Goal: Task Accomplishment & Management: Manage account settings

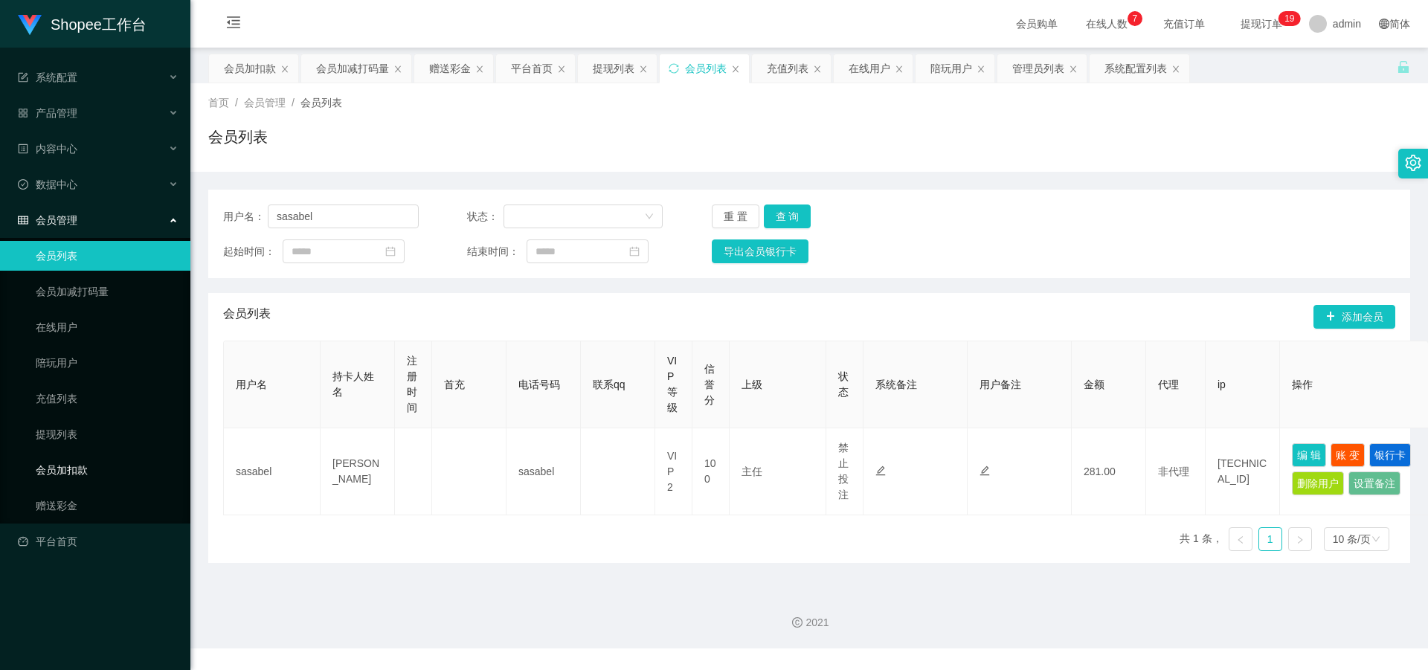
click at [82, 462] on link "会员加扣款" at bounding box center [107, 470] width 143 height 30
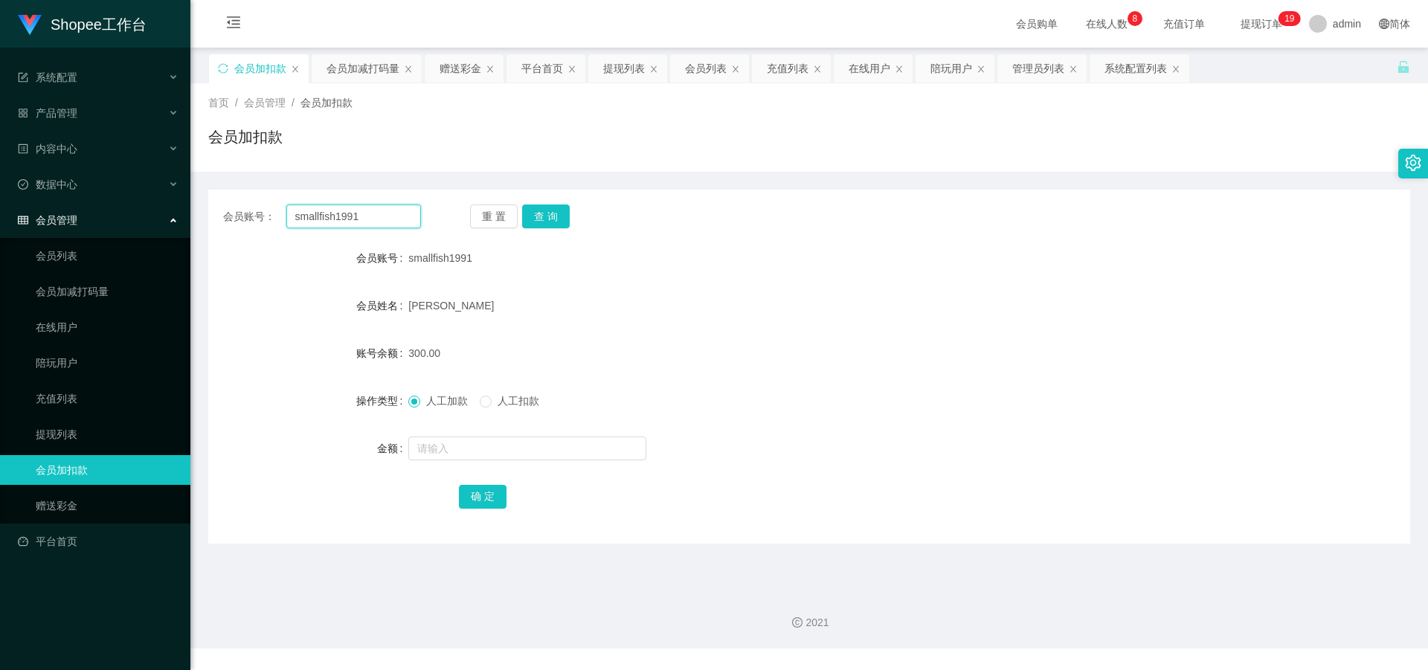
drag, startPoint x: 384, startPoint y: 215, endPoint x: 129, endPoint y: 209, distance: 255.1
click at [129, 209] on section "Shopee工作台 系统配置 产品管理 内容中心 数据中心 会员管理 会员列表 会员加减打码量 在线用户 陪玩用户 充值列表 提现列表 会员加扣款 赠送彩金 …" at bounding box center [714, 324] width 1428 height 648
paste input "Ong [PERSON_NAME]"
type input "Ong [PERSON_NAME]"
click at [549, 218] on button "查 询" at bounding box center [546, 216] width 48 height 24
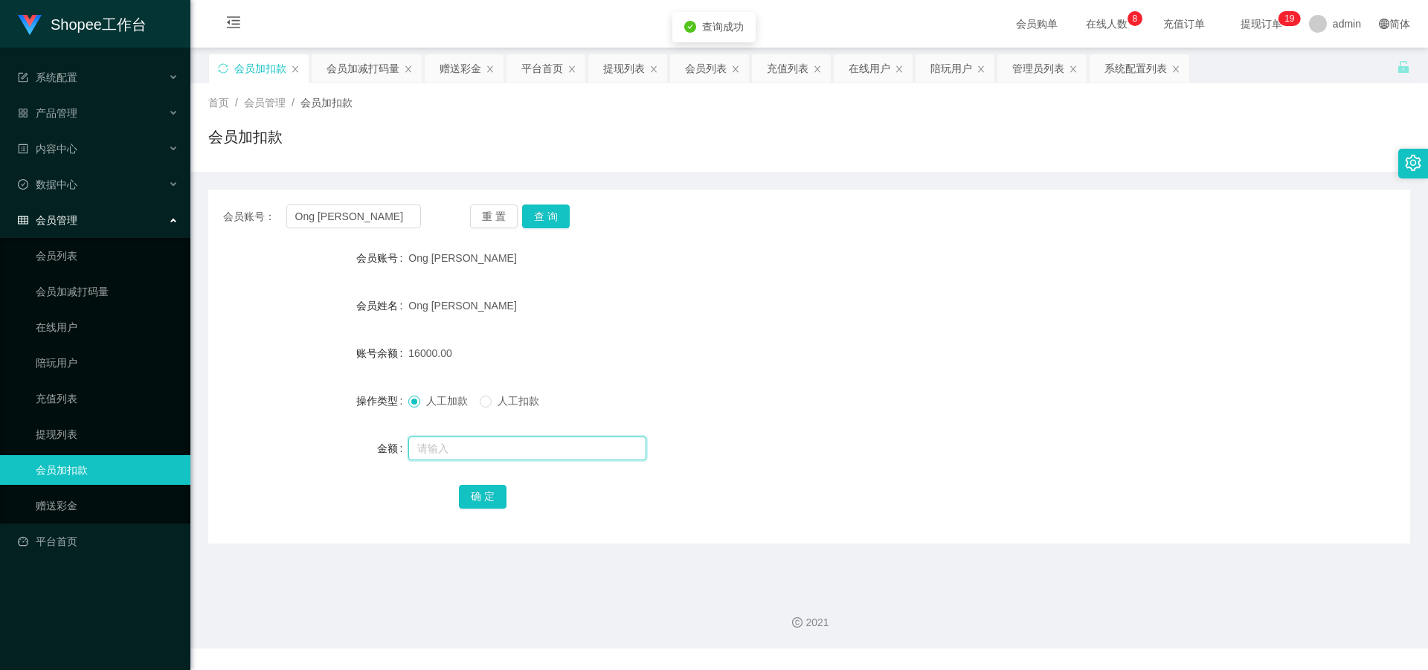
click at [463, 451] on input "text" at bounding box center [527, 448] width 238 height 24
type input "5000"
click at [479, 497] on button "确 定" at bounding box center [483, 497] width 48 height 24
